Goal: Transaction & Acquisition: Book appointment/travel/reservation

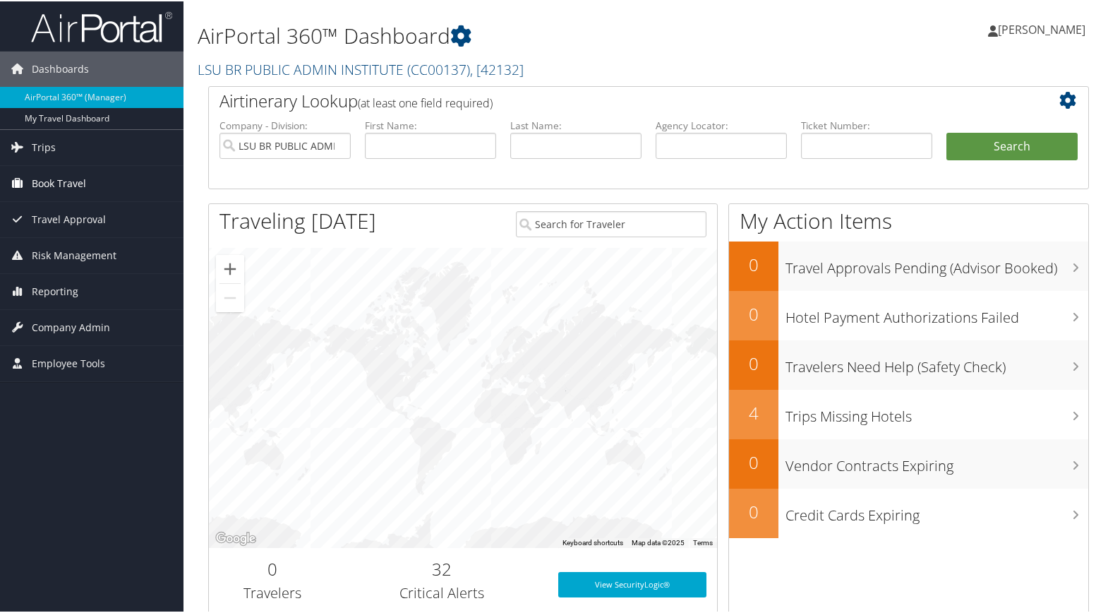
click at [81, 179] on span "Book Travel" at bounding box center [59, 181] width 54 height 35
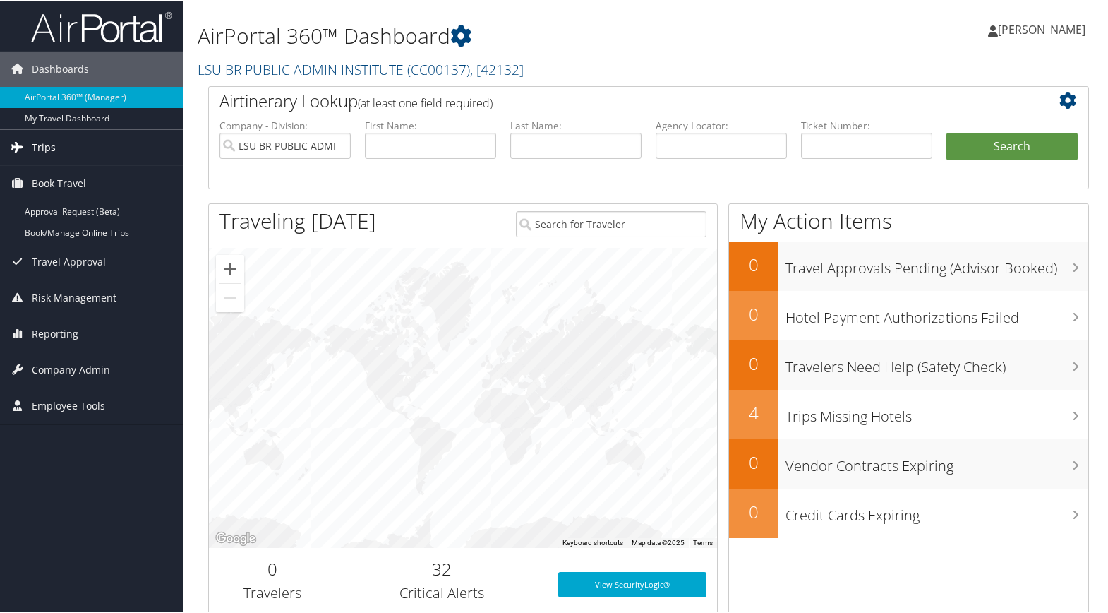
click at [115, 145] on link "Trips" at bounding box center [92, 145] width 184 height 35
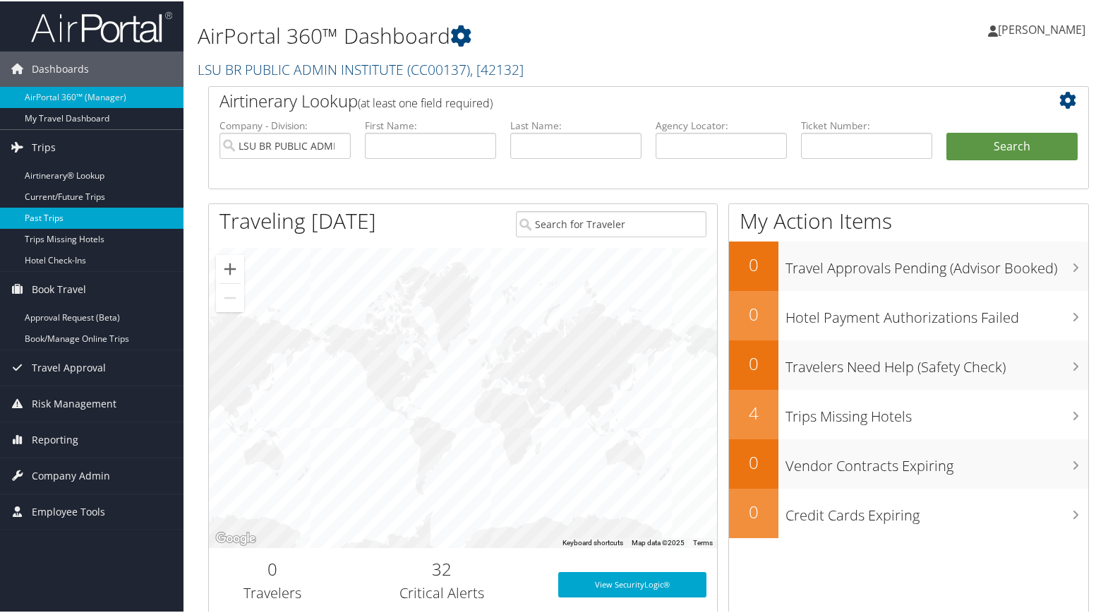
click at [76, 221] on link "Past Trips" at bounding box center [92, 216] width 184 height 21
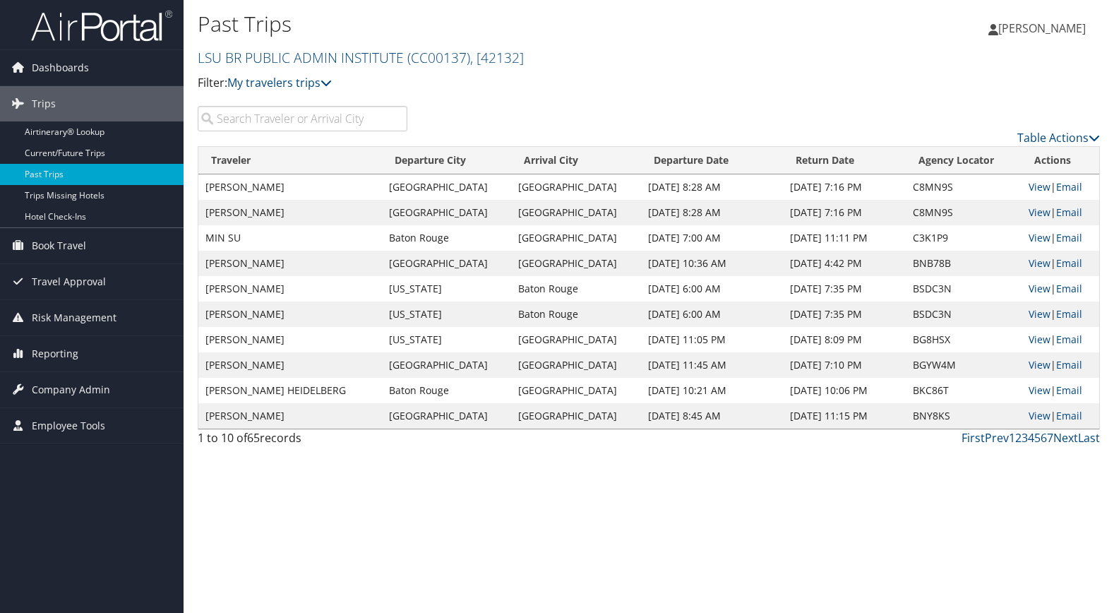
click at [273, 118] on input "search" at bounding box center [303, 118] width 210 height 25
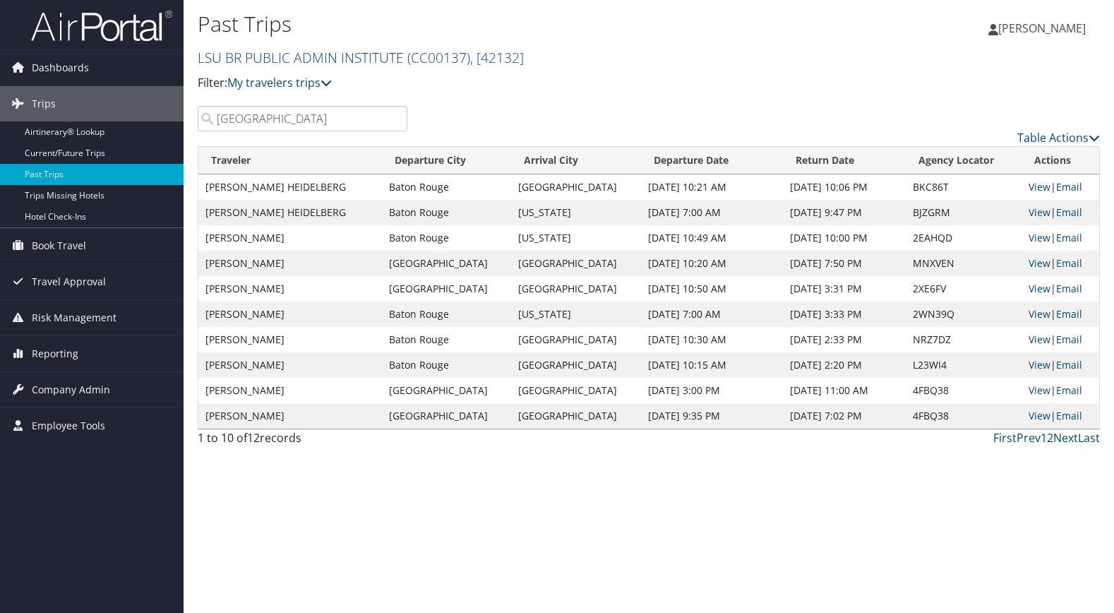
click at [308, 111] on input "heidelberg" at bounding box center [303, 118] width 210 height 25
drag, startPoint x: 266, startPoint y: 114, endPoint x: 157, endPoint y: 116, distance: 108.7
click at [157, 116] on div "Dashboards AirPortal 360™ (Manager) My Travel Dashboard Trips Airtinerary® Look…" at bounding box center [557, 306] width 1114 height 613
paste input "0018998702815"
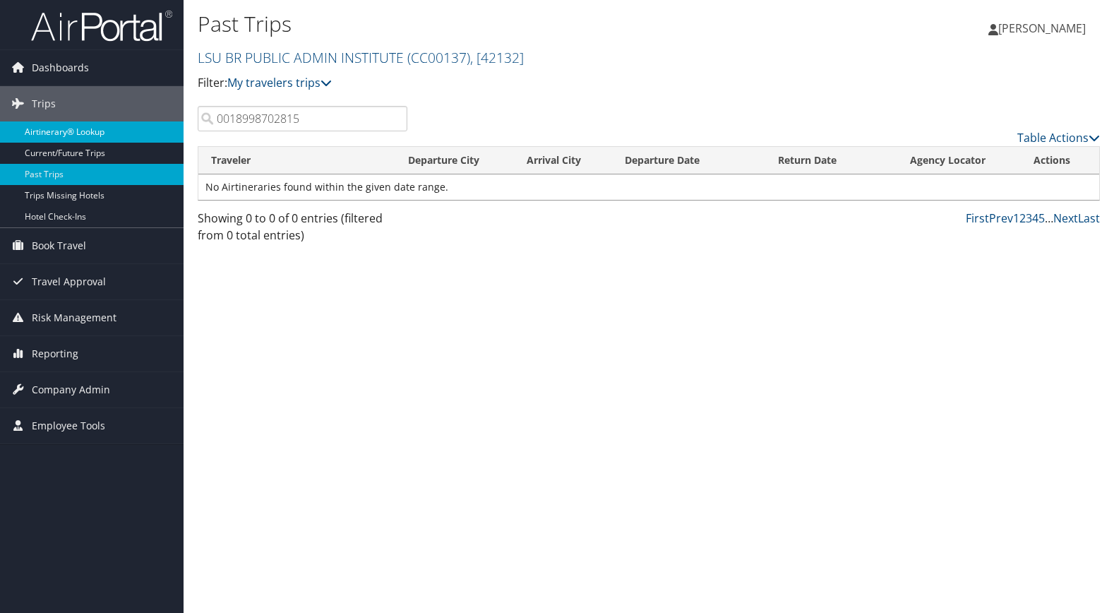
type input "0018998702815"
click at [102, 134] on link "Airtinerary® Lookup" at bounding box center [92, 131] width 184 height 21
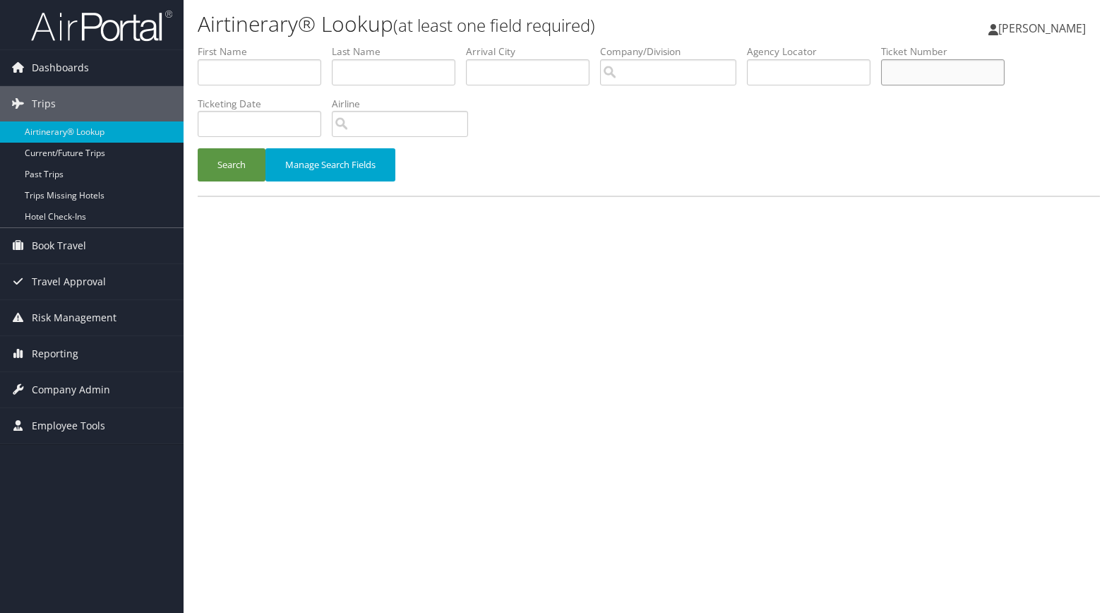
click at [892, 79] on input "text" at bounding box center [943, 72] width 124 height 26
paste input "0018998702815"
click at [198, 148] on button "Search" at bounding box center [232, 164] width 68 height 33
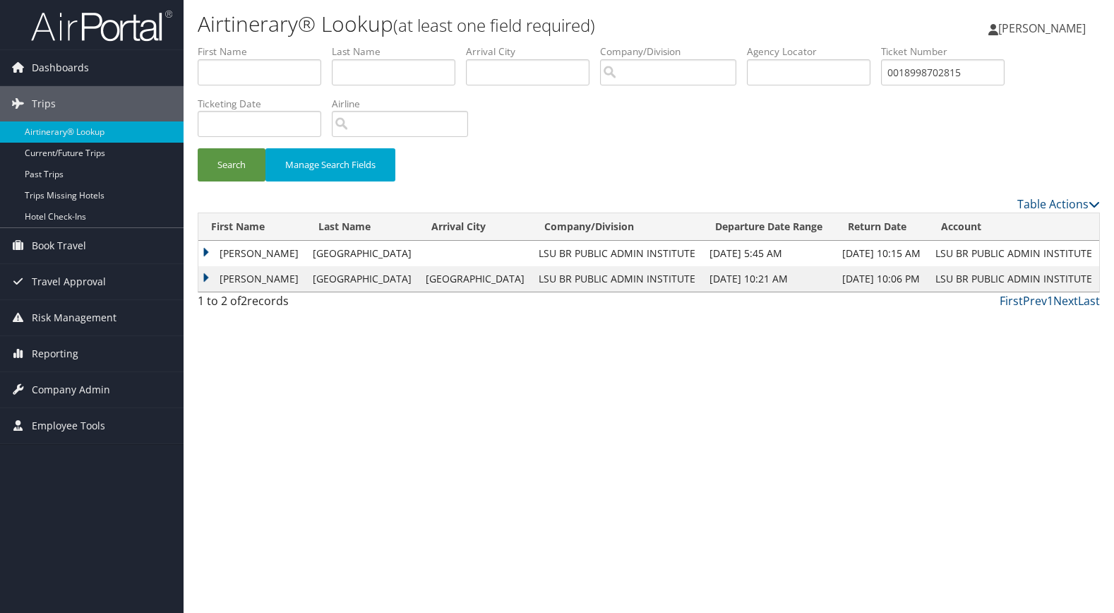
click at [205, 273] on td "ROY LESTER" at bounding box center [251, 278] width 107 height 25
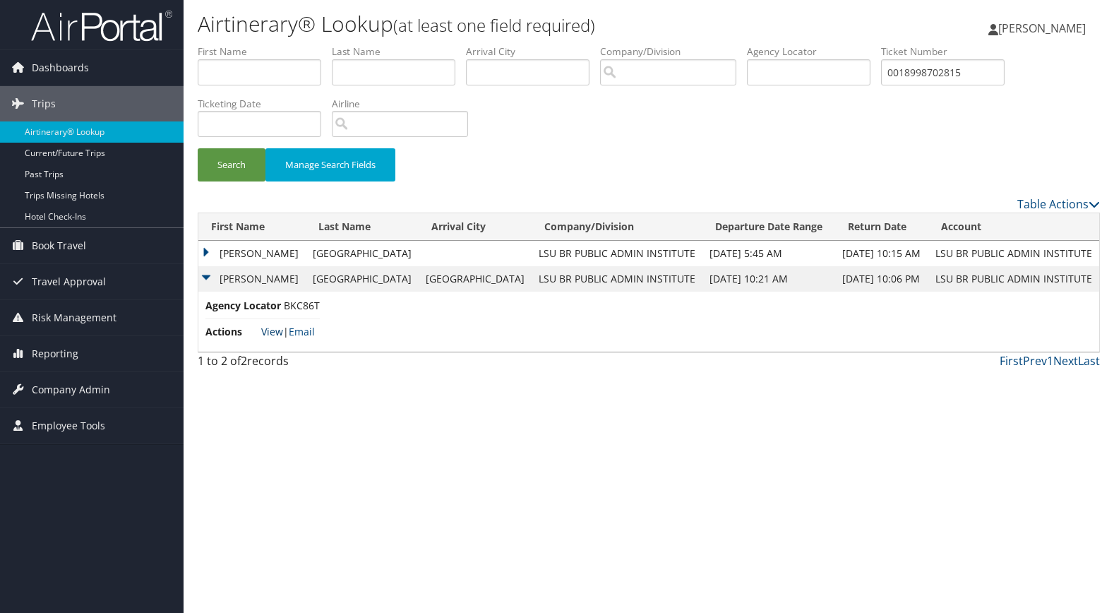
click at [281, 331] on link "View" at bounding box center [272, 331] width 22 height 13
click at [987, 68] on input "0018998702815" at bounding box center [943, 72] width 124 height 26
drag, startPoint x: 997, startPoint y: 76, endPoint x: 861, endPoint y: 90, distance: 136.9
click at [861, 44] on ul "First Name Last Name Departure City Arrival City Company/Division Airport/City …" at bounding box center [649, 44] width 902 height 0
paste input "261"
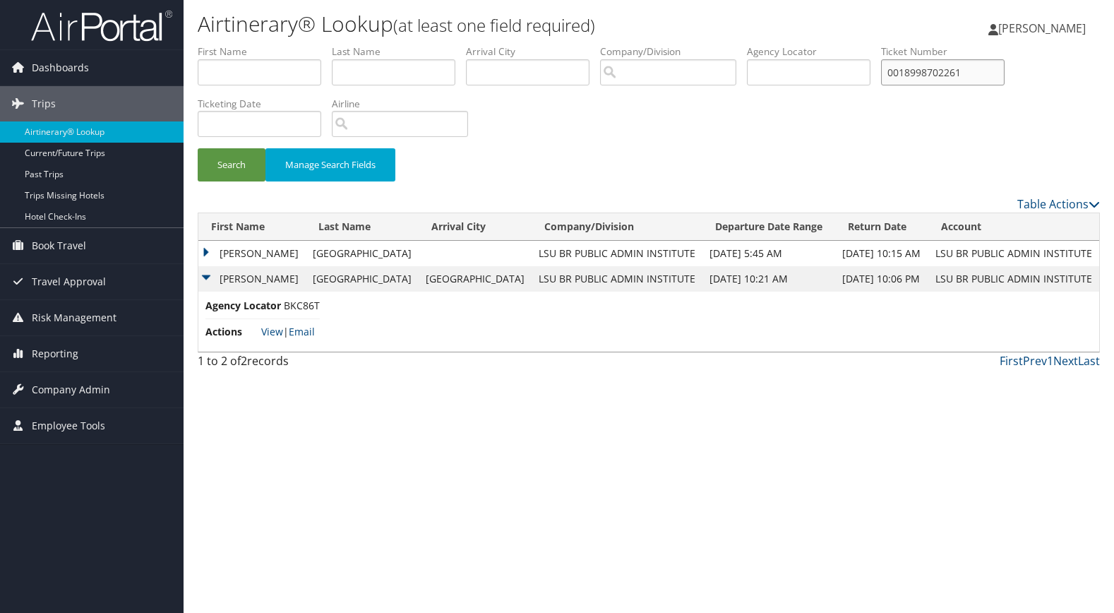
click at [198, 148] on button "Search" at bounding box center [232, 164] width 68 height 33
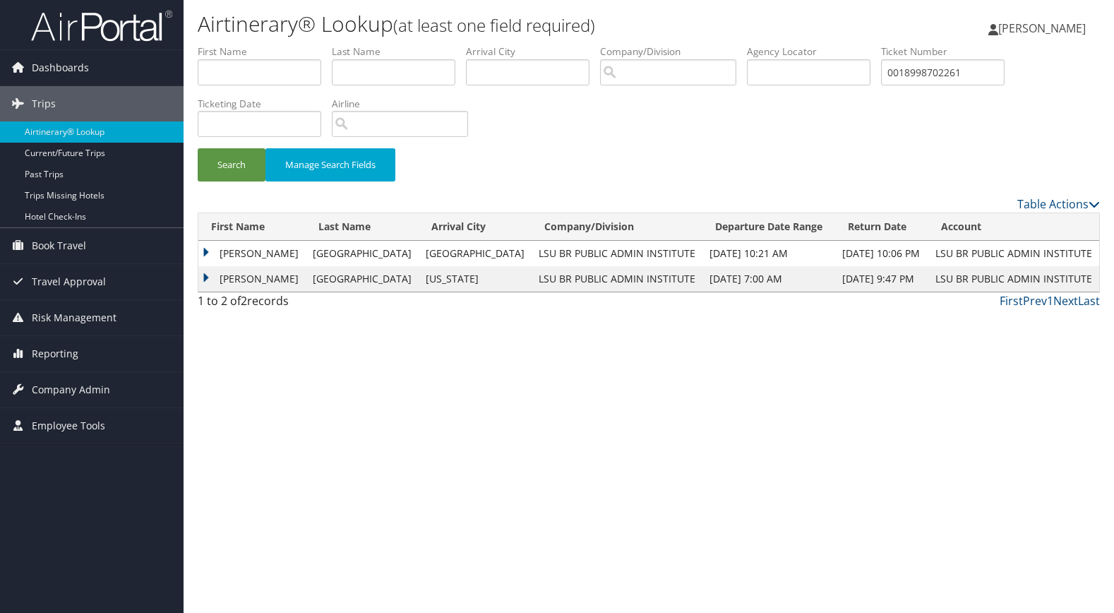
click at [205, 253] on td "ROY LESTER" at bounding box center [251, 253] width 107 height 25
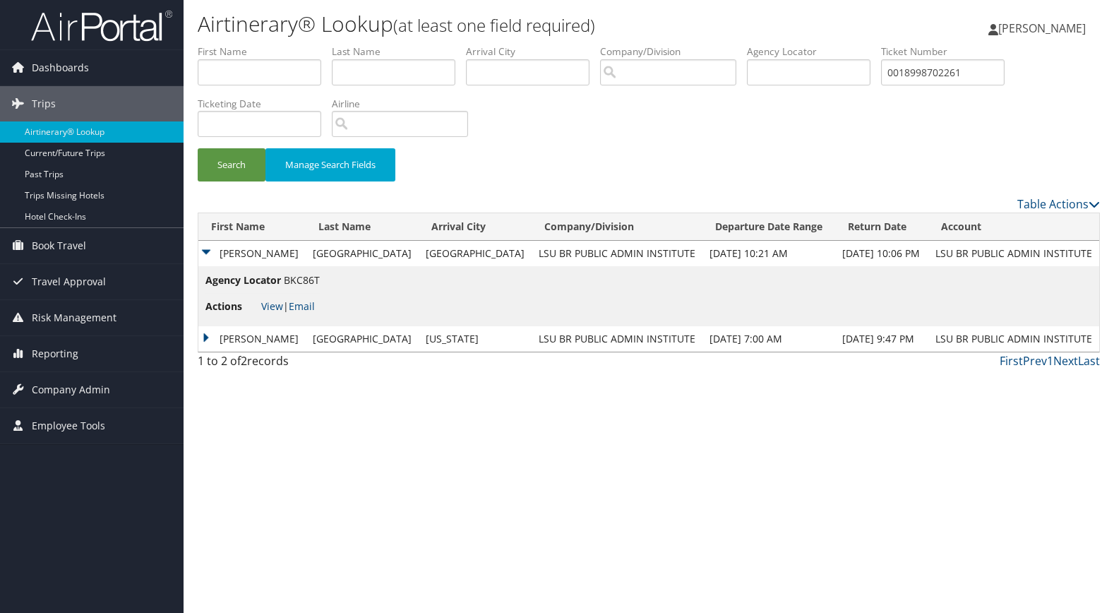
click at [207, 336] on td "ROY LESTER" at bounding box center [251, 338] width 107 height 25
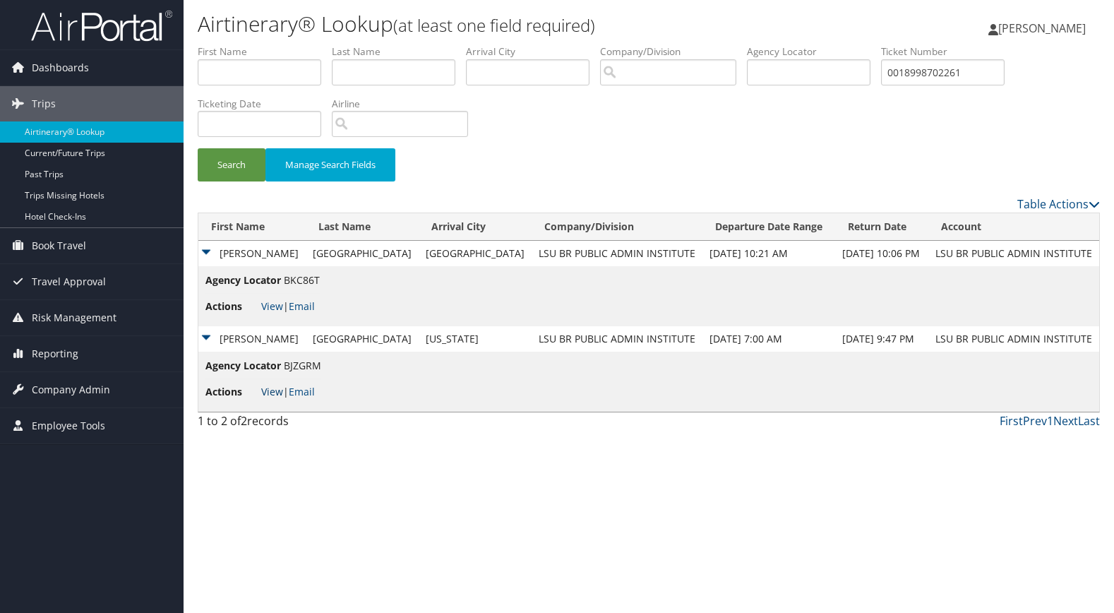
click at [281, 395] on link "View" at bounding box center [272, 391] width 22 height 13
click at [956, 74] on input "0018998702261" at bounding box center [943, 72] width 124 height 26
paste input "7142229386"
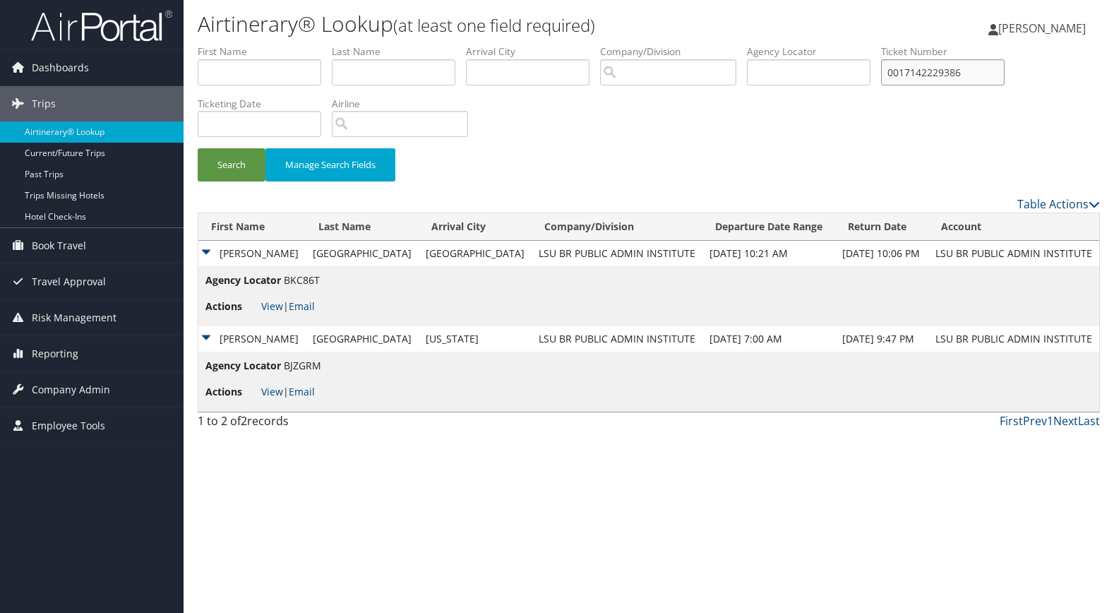
type input "0017142229386"
click at [198, 148] on button "Search" at bounding box center [232, 164] width 68 height 33
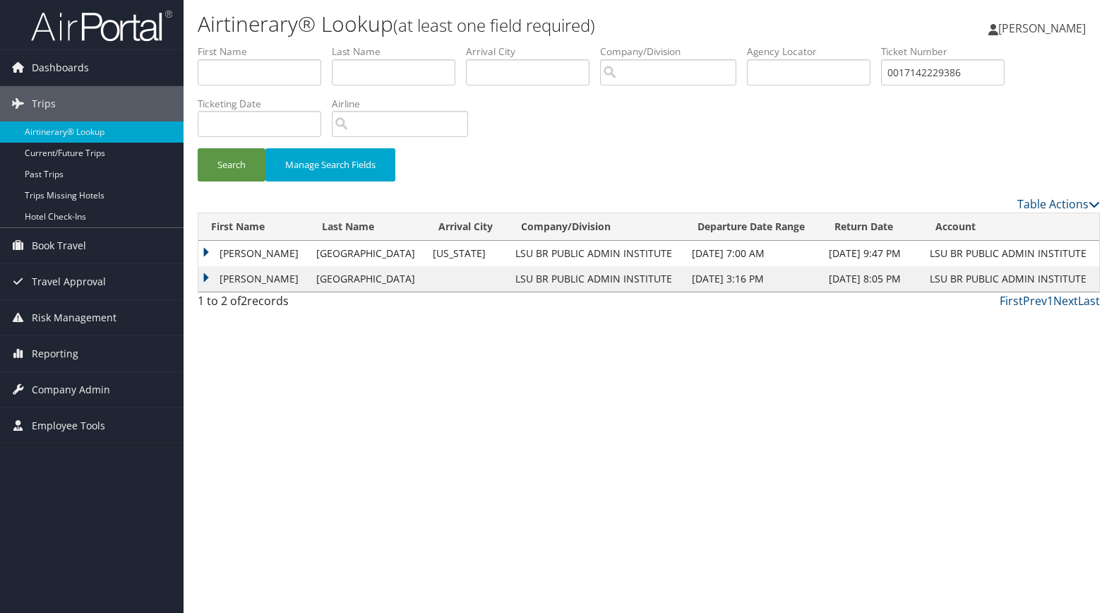
click at [207, 272] on td "Roy" at bounding box center [253, 278] width 111 height 25
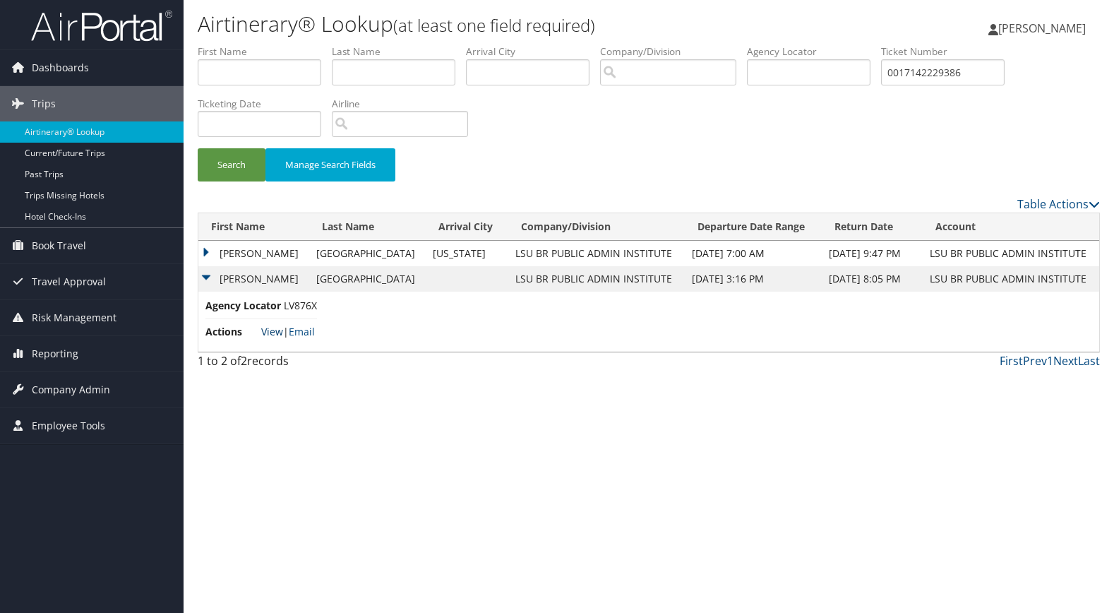
click at [272, 334] on link "View" at bounding box center [272, 331] width 22 height 13
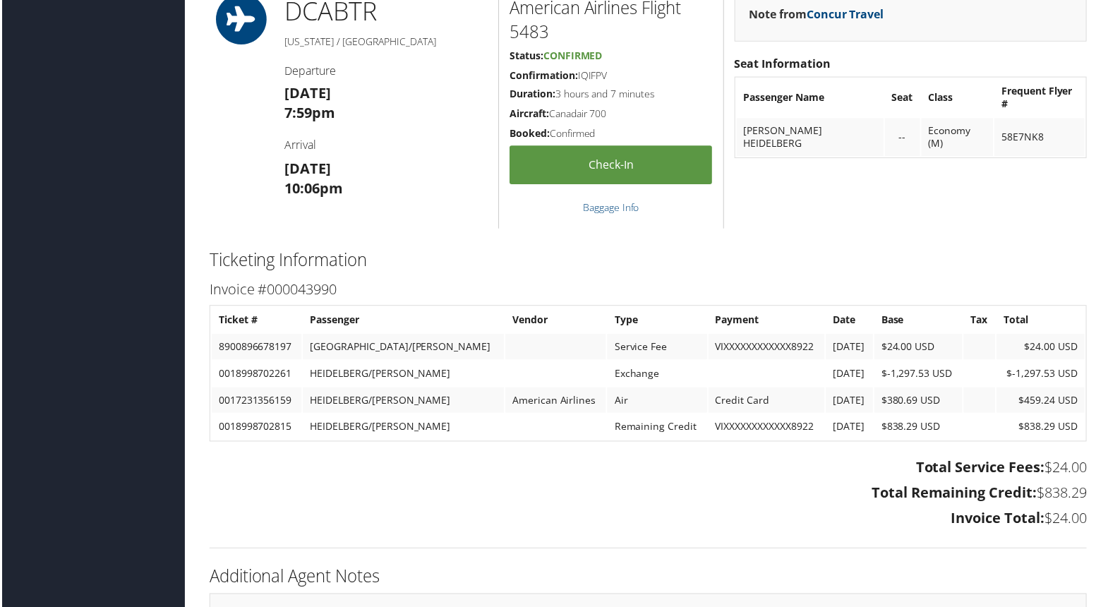
scroll to position [1962, 0]
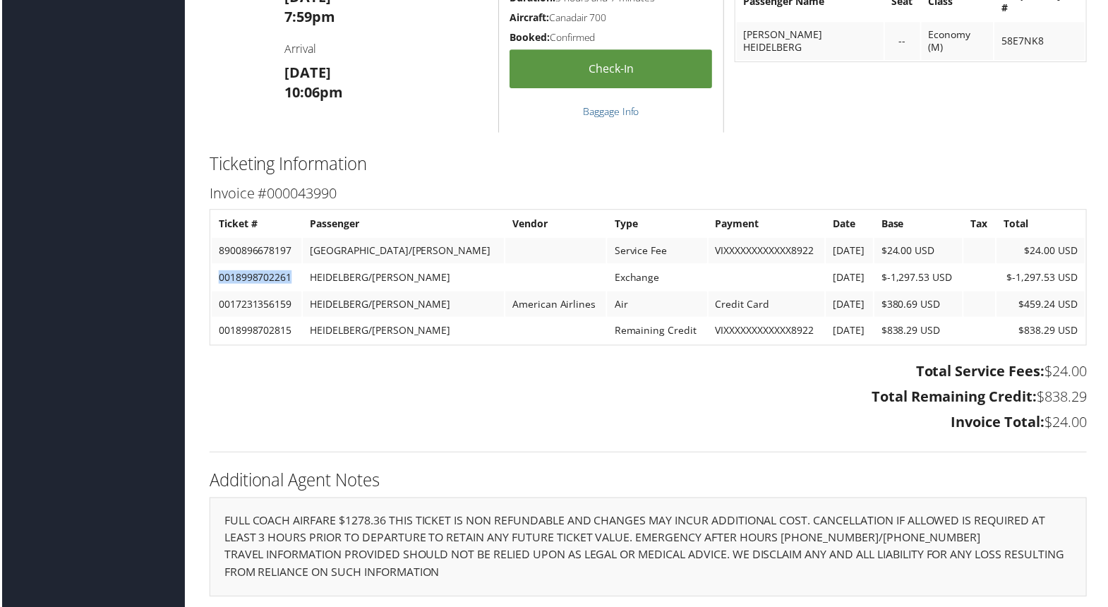
drag, startPoint x: 294, startPoint y: 274, endPoint x: 215, endPoint y: 270, distance: 79.1
click at [215, 270] on td "0018998702261" at bounding box center [255, 277] width 90 height 25
copy td "0018998702261"
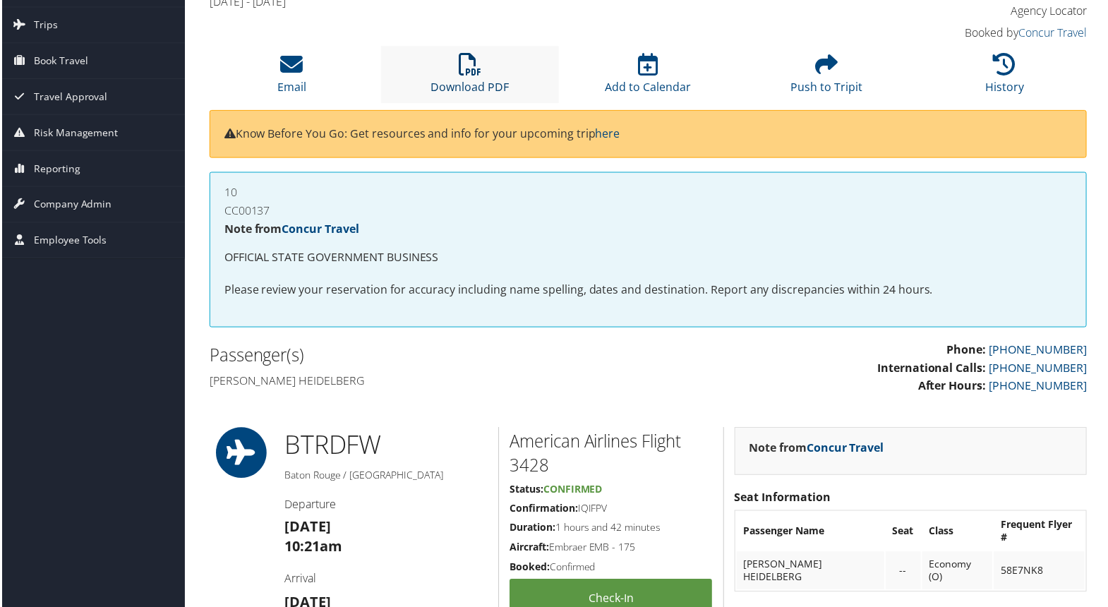
scroll to position [0, 0]
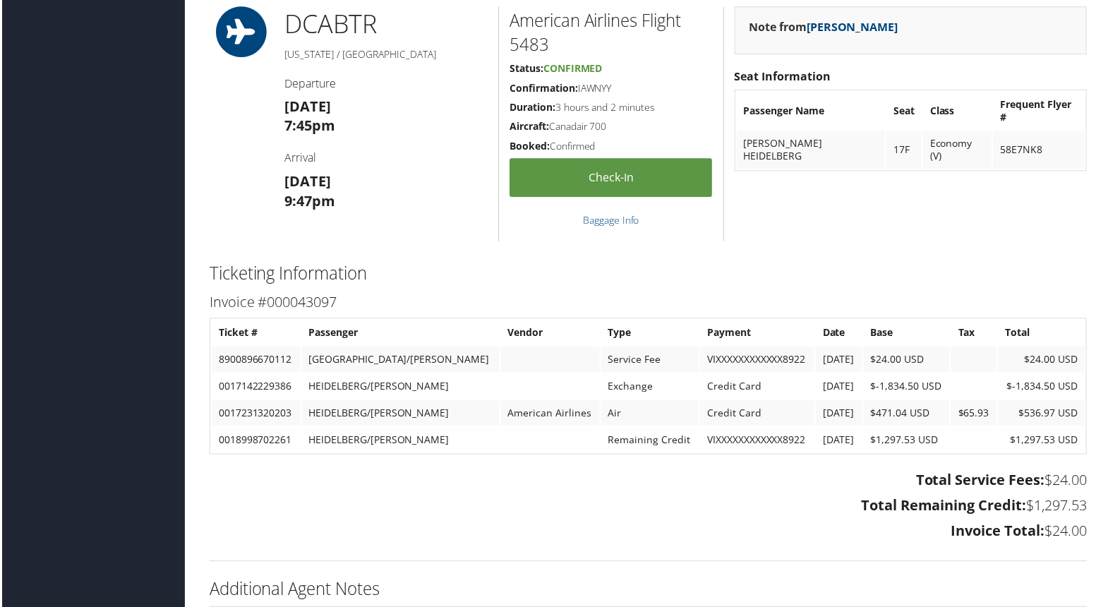
scroll to position [1088, 0]
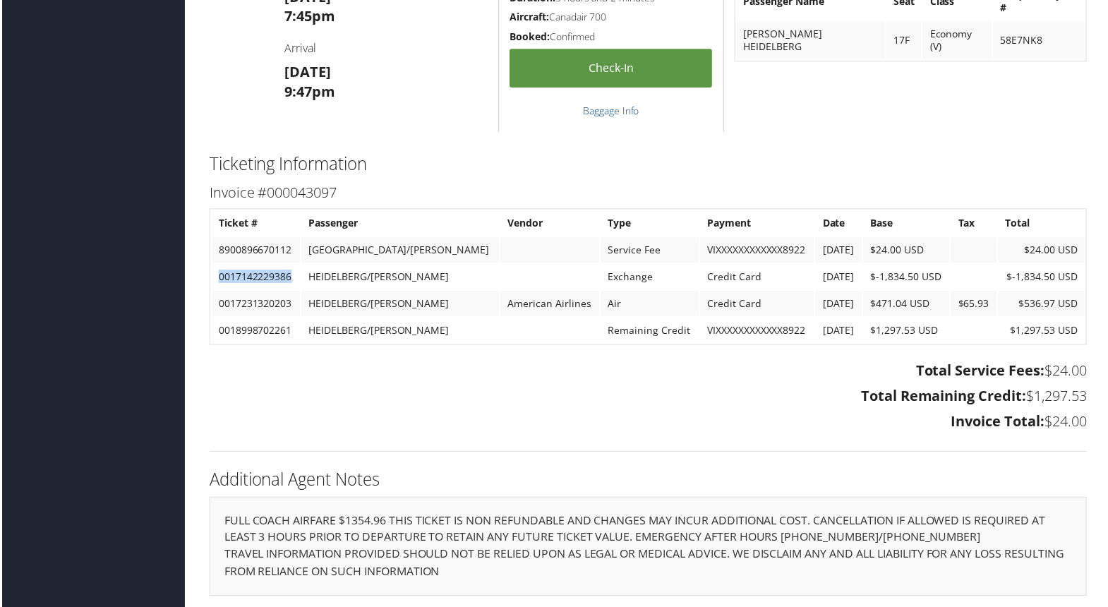
drag, startPoint x: 293, startPoint y: 267, endPoint x: 210, endPoint y: 267, distance: 83.3
click at [210, 267] on table "Ticket # Passenger Vendor Type Payment Date Base Tax Total 8900896670112 HEIDEL…" at bounding box center [648, 278] width 881 height 137
copy td "0017142229386"
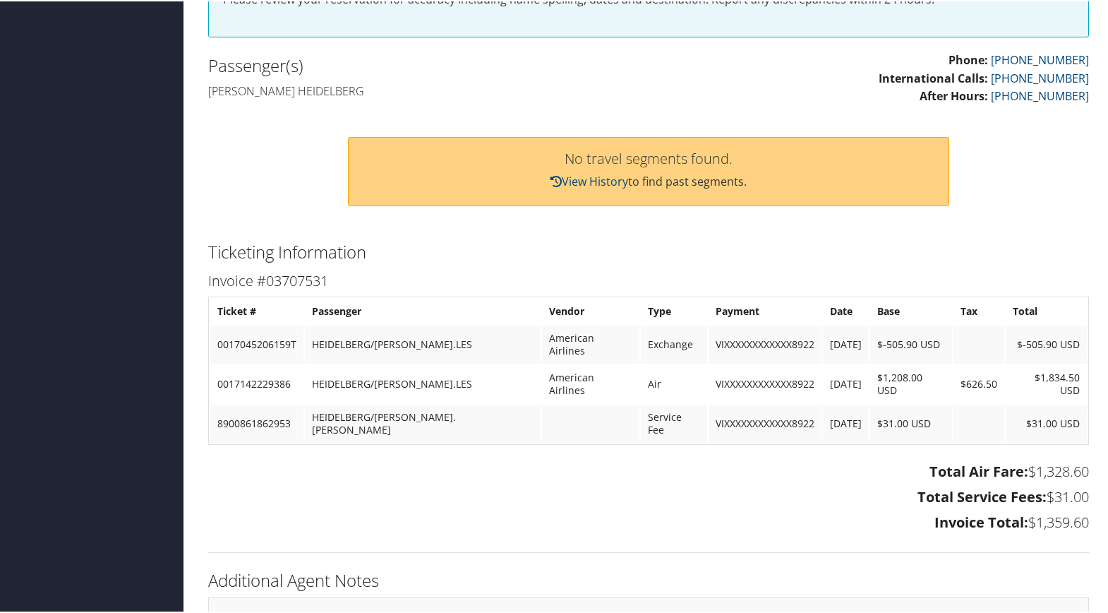
scroll to position [423, 0]
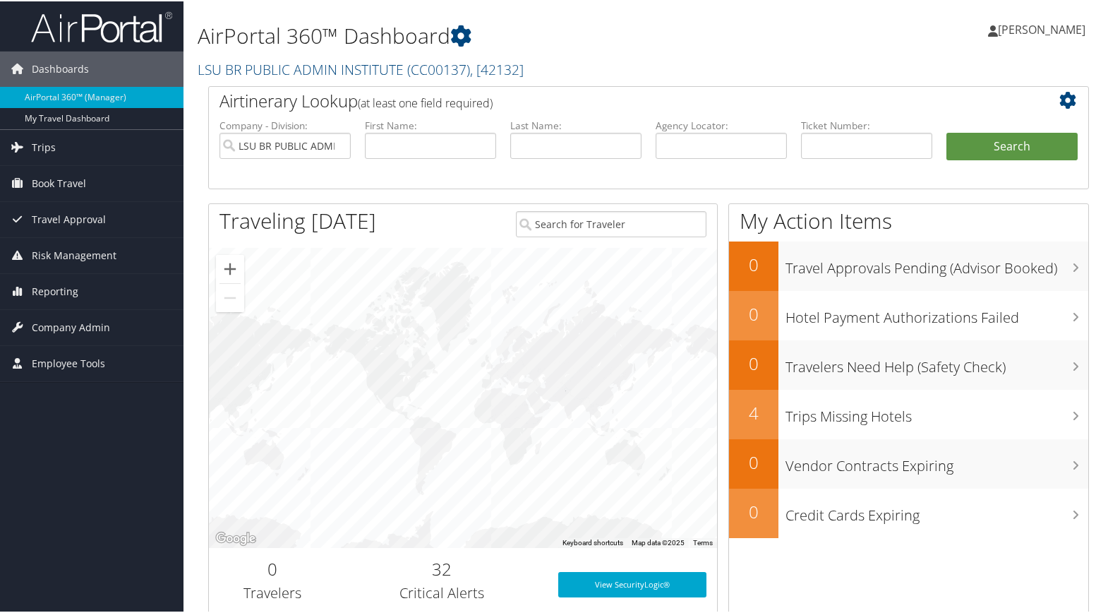
click at [201, 138] on div "Airtinerary Lookup (at least one field required) Company - Division: LSU BR PUB…" at bounding box center [649, 356] width 902 height 542
click at [32, 138] on span "Trips" at bounding box center [44, 145] width 24 height 35
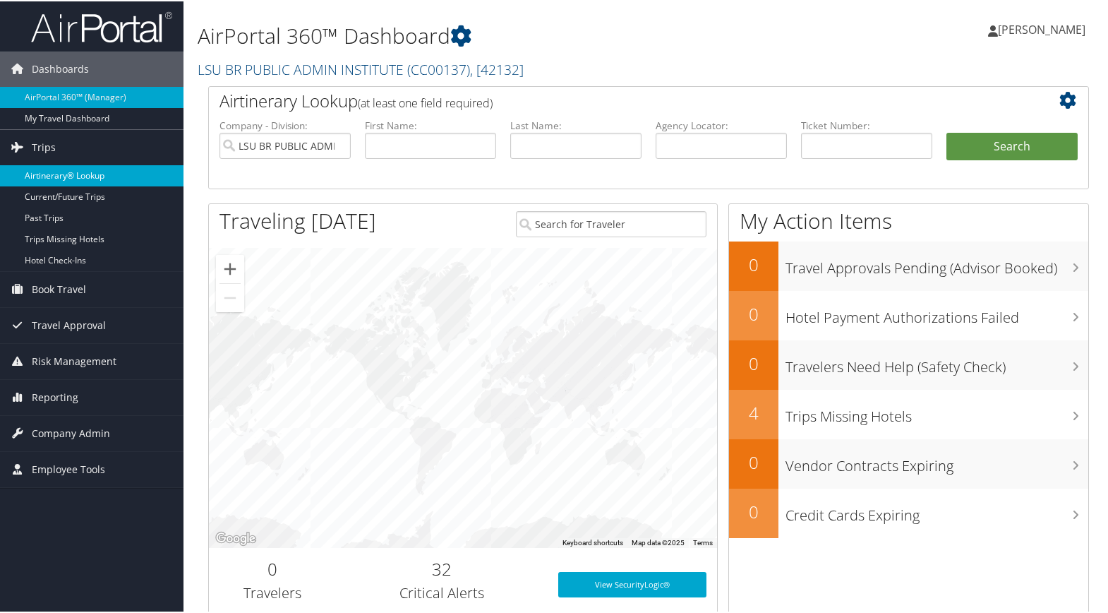
click at [45, 174] on link "Airtinerary® Lookup" at bounding box center [92, 174] width 184 height 21
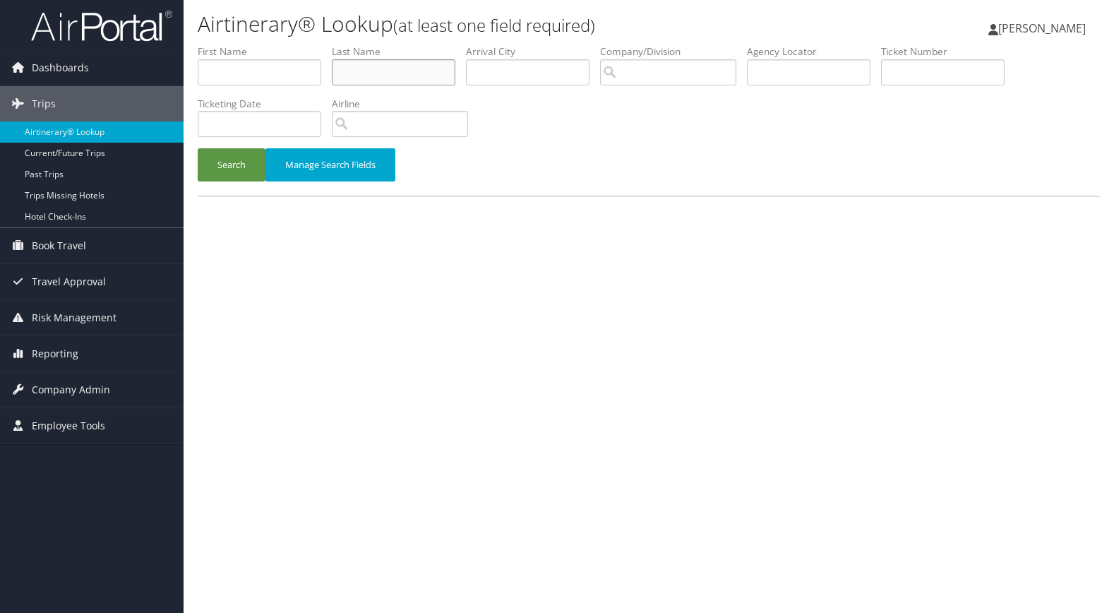
click at [351, 61] on input "text" at bounding box center [394, 72] width 124 height 26
type input "heidelberg"
click at [198, 148] on button "Search" at bounding box center [232, 164] width 68 height 33
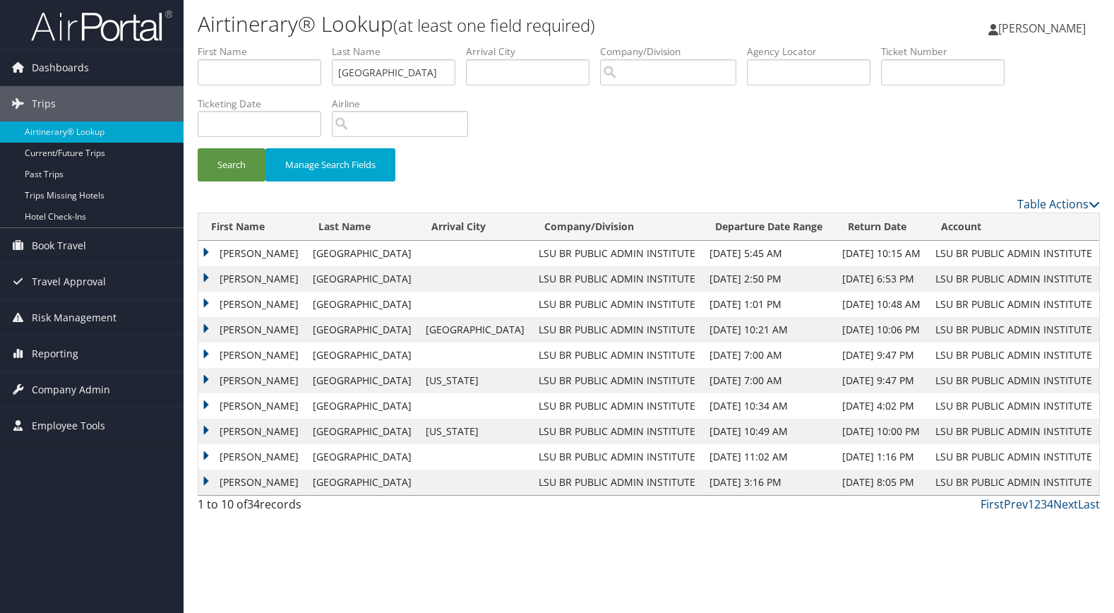
click at [241, 280] on td "ROY LESTER" at bounding box center [251, 278] width 107 height 25
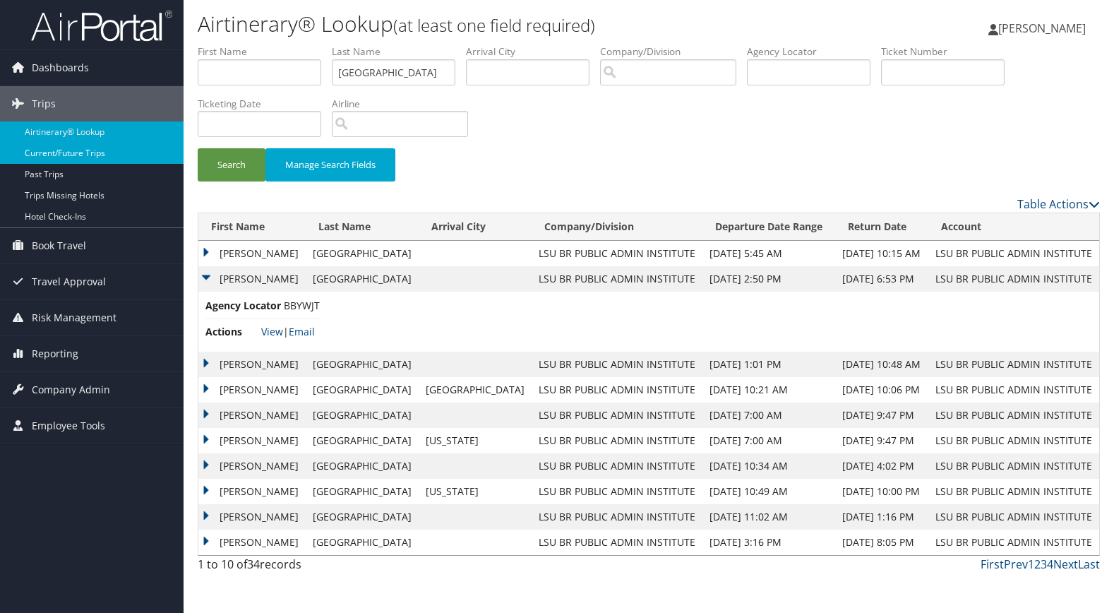
click at [115, 146] on link "Current/Future Trips" at bounding box center [92, 153] width 184 height 21
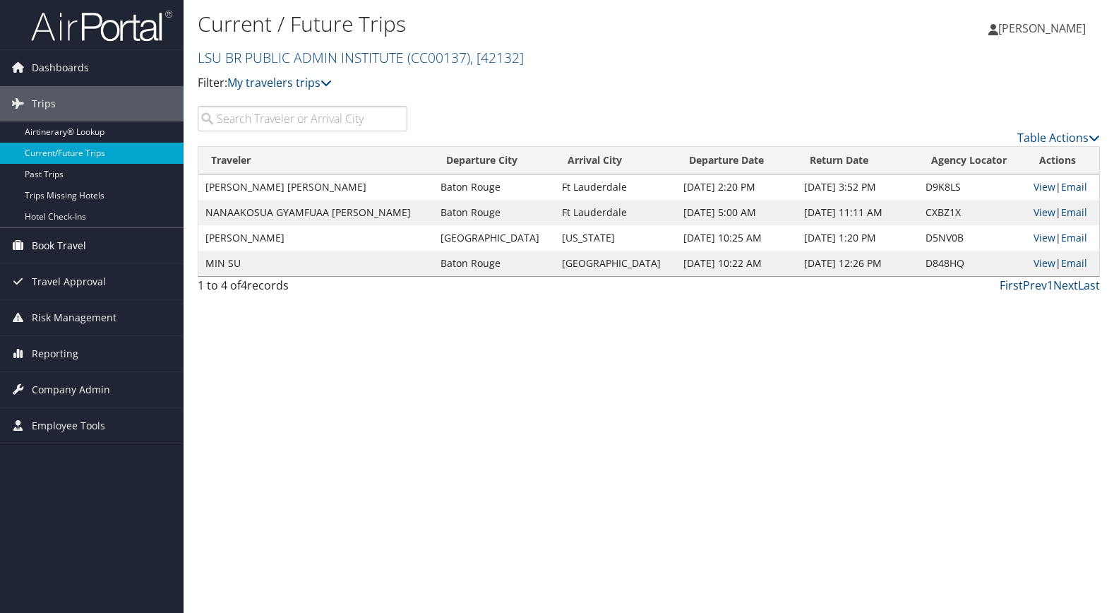
click at [82, 251] on span "Book Travel" at bounding box center [59, 245] width 54 height 35
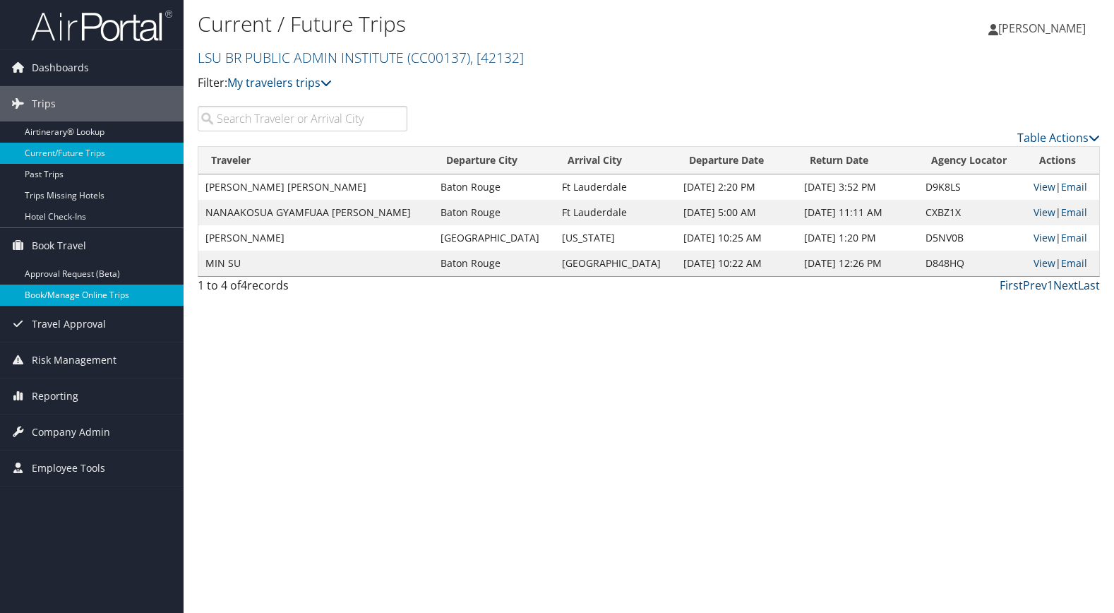
click at [85, 296] on link "Book/Manage Online Trips" at bounding box center [92, 294] width 184 height 21
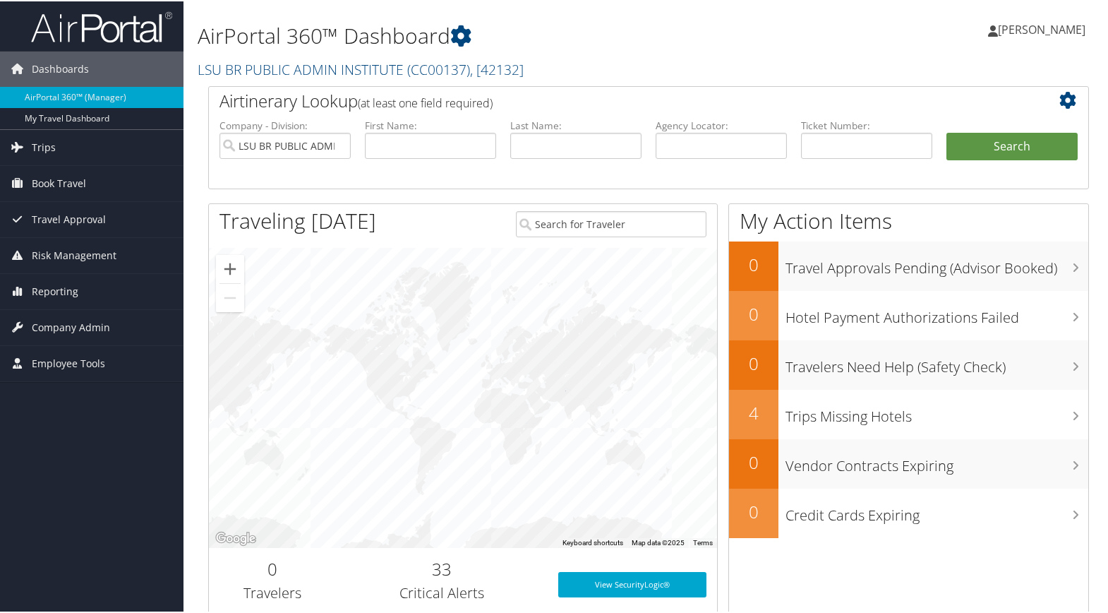
drag, startPoint x: 948, startPoint y: 50, endPoint x: 892, endPoint y: 54, distance: 55.9
click at [948, 50] on div "Nicole Schmitz Nicole Schmitz My Settings Travel Agency Contacts View Travel Pr…" at bounding box center [927, 34] width 371 height 54
click at [567, 136] on input "text" at bounding box center [575, 144] width 131 height 26
type input "peterson"
click at [946, 131] on button "Search" at bounding box center [1011, 145] width 131 height 28
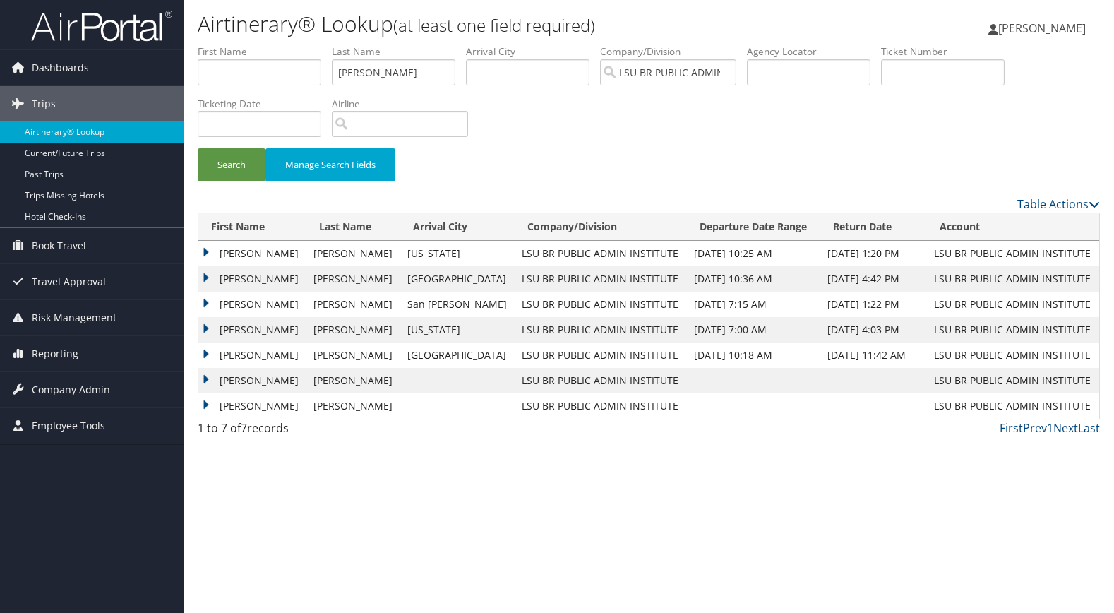
click at [236, 249] on td "[PERSON_NAME]" at bounding box center [252, 253] width 108 height 25
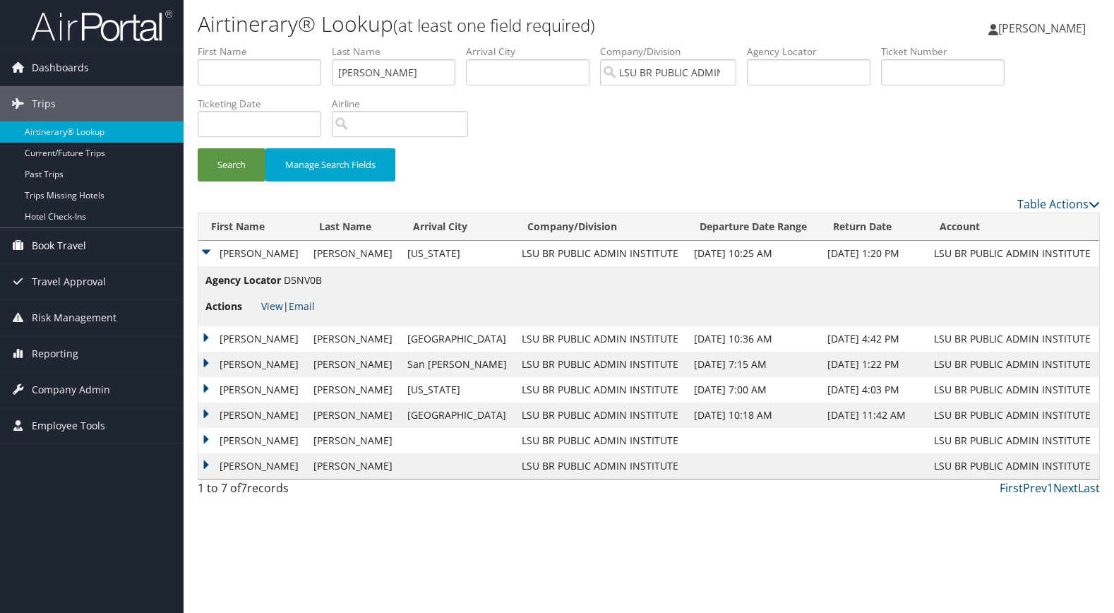
click at [107, 254] on link "Book Travel" at bounding box center [92, 245] width 184 height 35
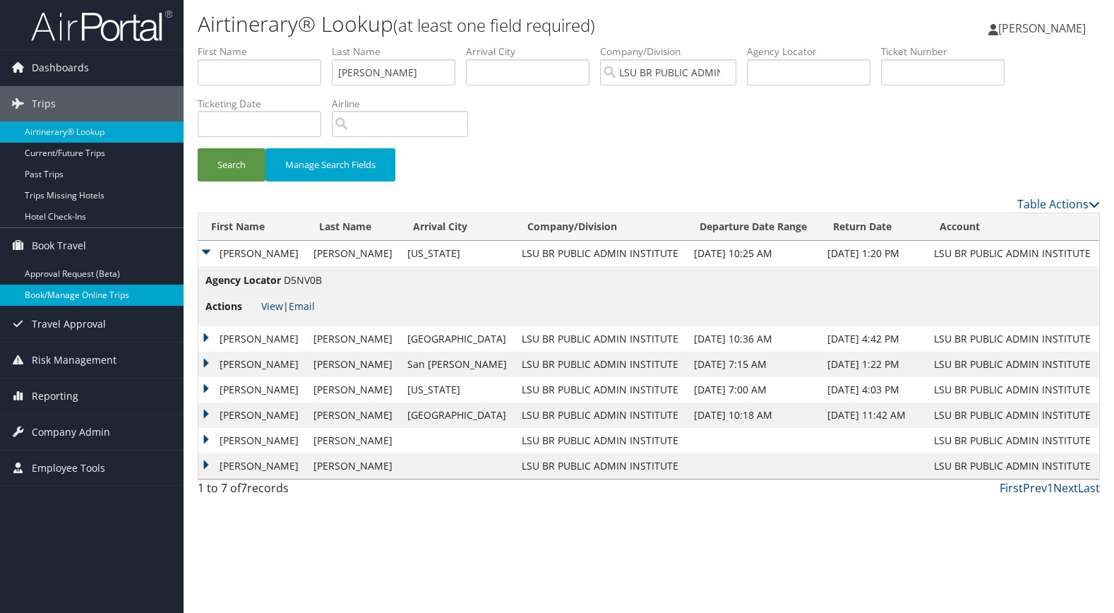
click at [71, 298] on link "Book/Manage Online Trips" at bounding box center [92, 294] width 184 height 21
